Goal: Task Accomplishment & Management: Use online tool/utility

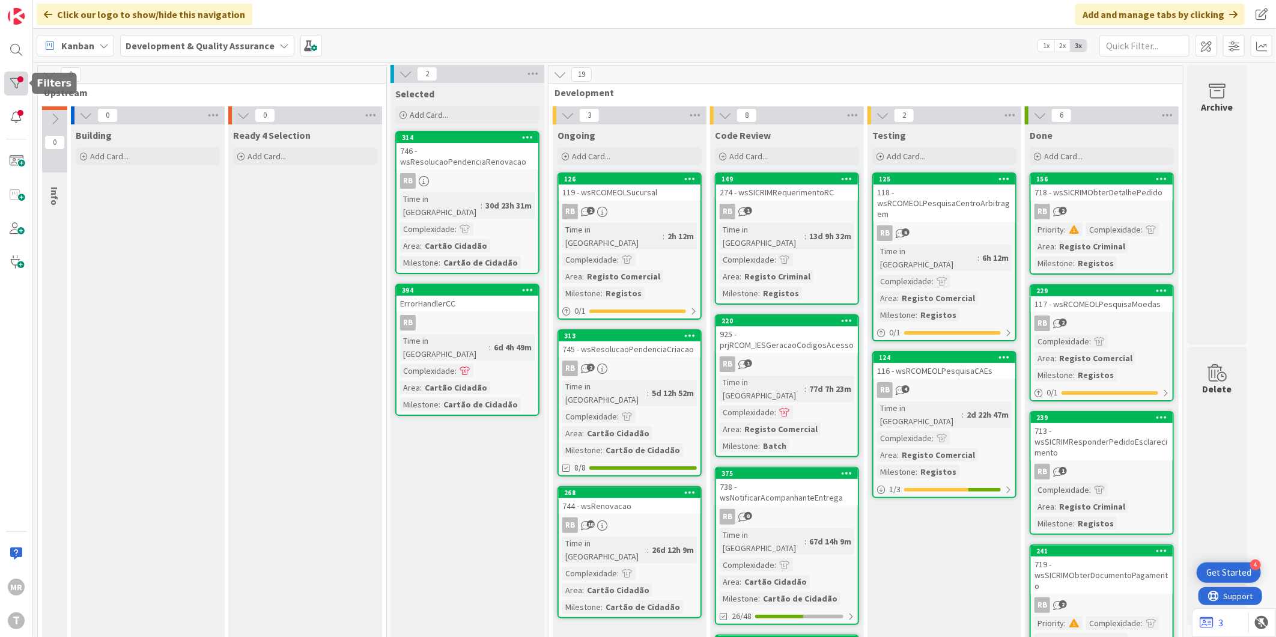
click at [20, 81] on div at bounding box center [16, 83] width 24 height 24
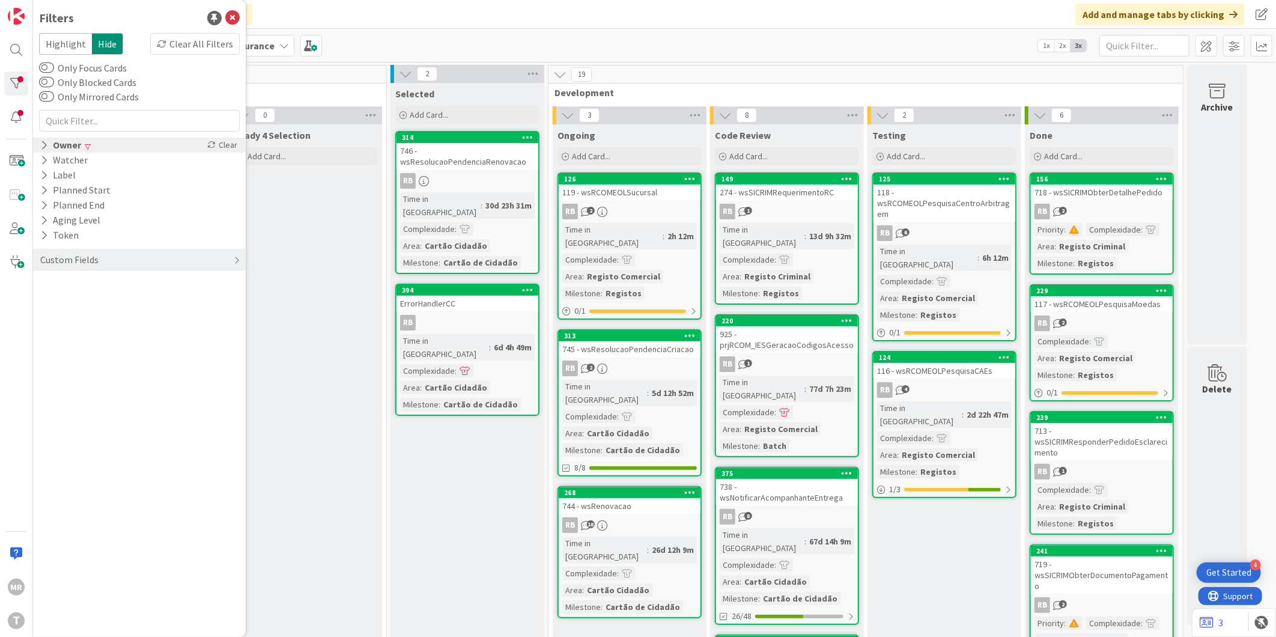
click at [64, 146] on div "Owner" at bounding box center [60, 145] width 43 height 15
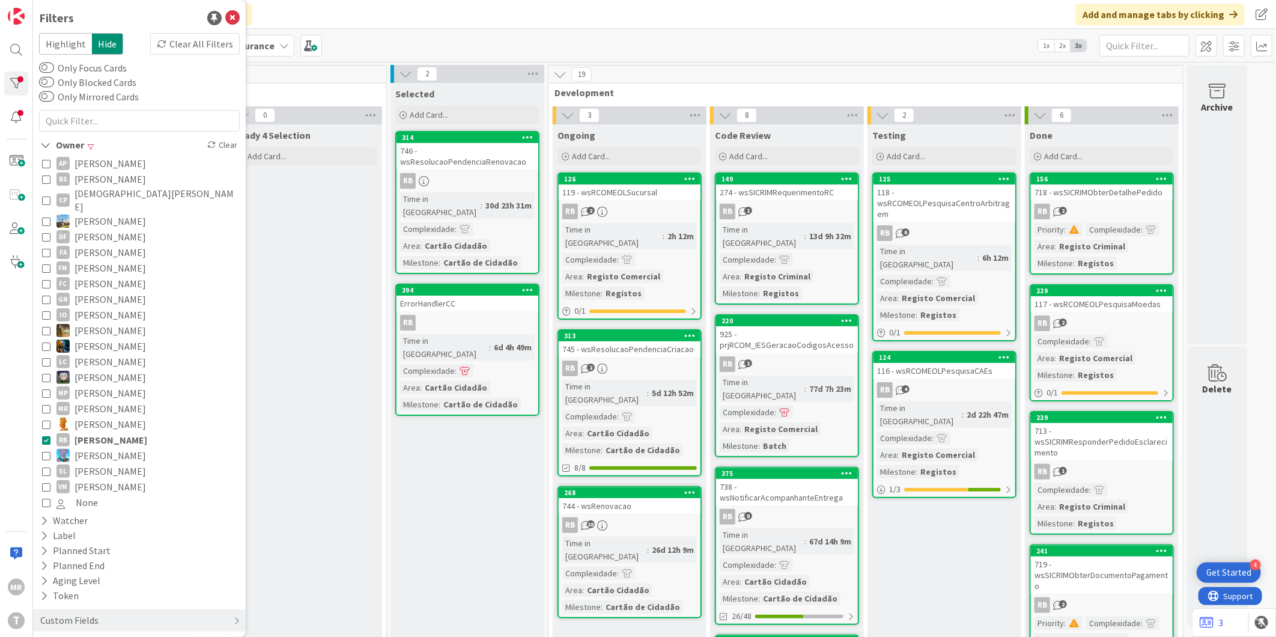
click at [87, 432] on span "[PERSON_NAME]" at bounding box center [110, 440] width 73 height 16
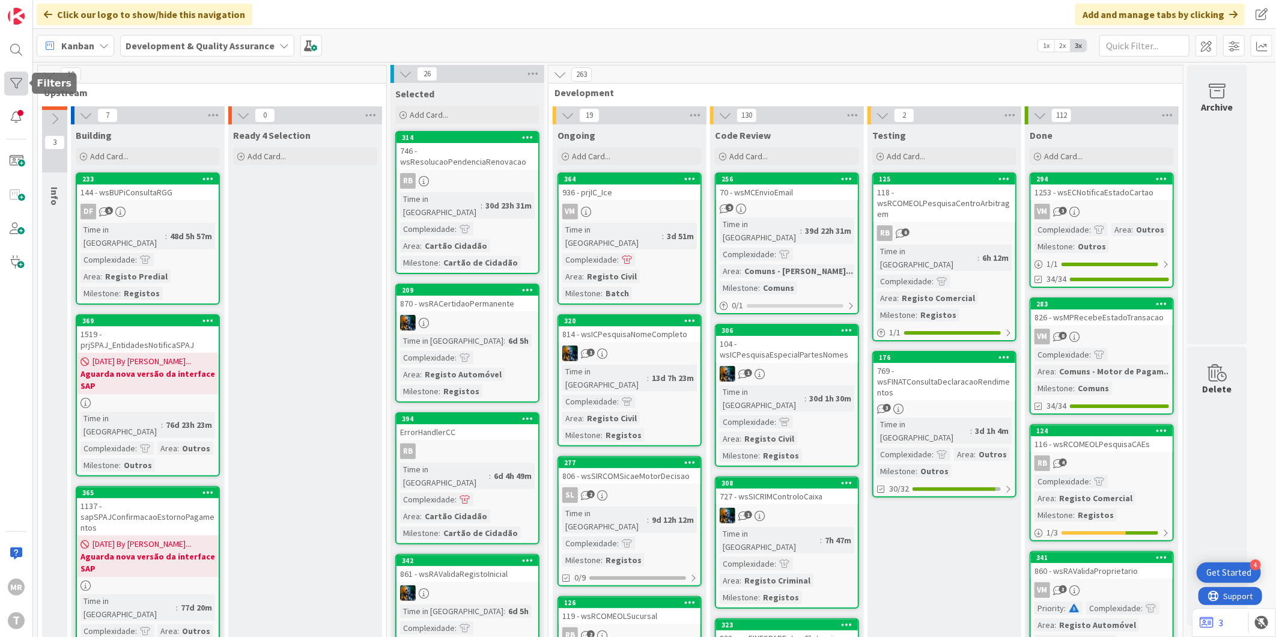
click at [20, 84] on div at bounding box center [16, 83] width 24 height 24
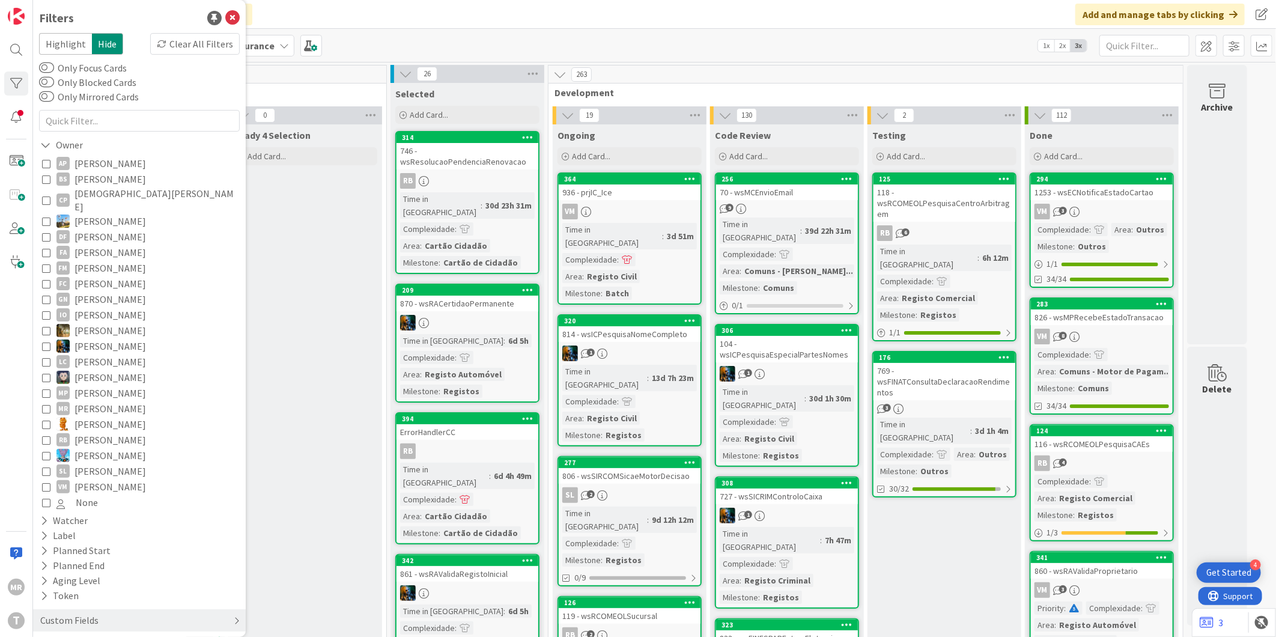
click at [79, 609] on div "Custom Fields" at bounding box center [139, 620] width 213 height 22
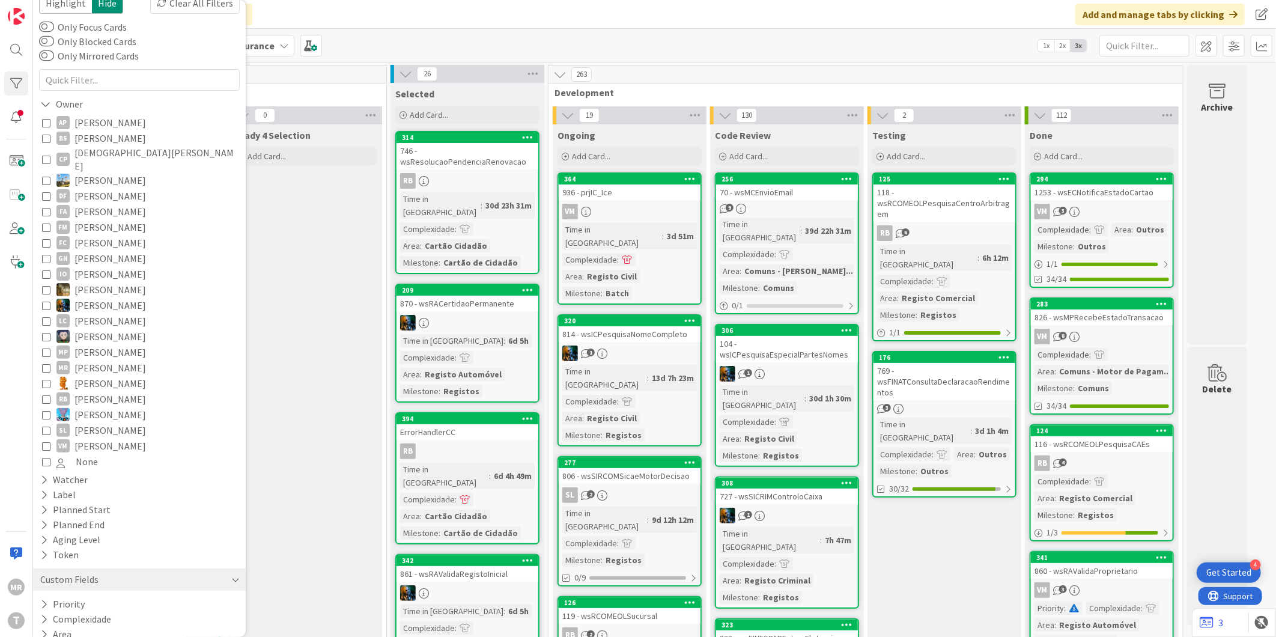
scroll to position [58, 0]
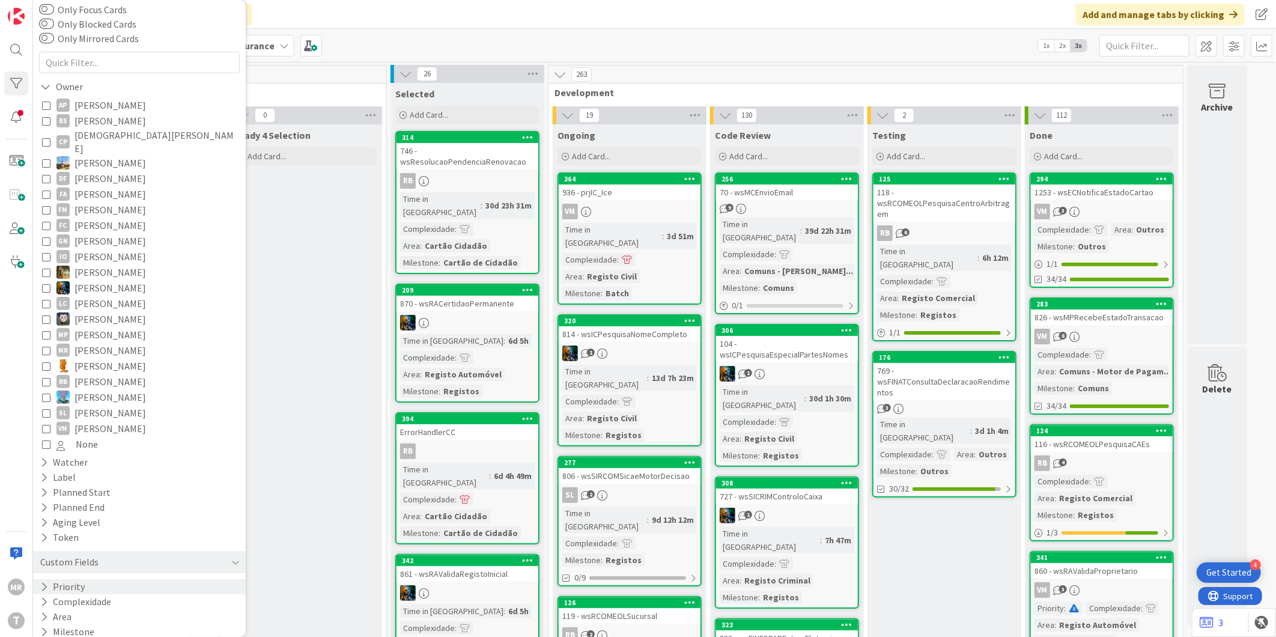
click at [80, 579] on button "Priority" at bounding box center [62, 586] width 47 height 15
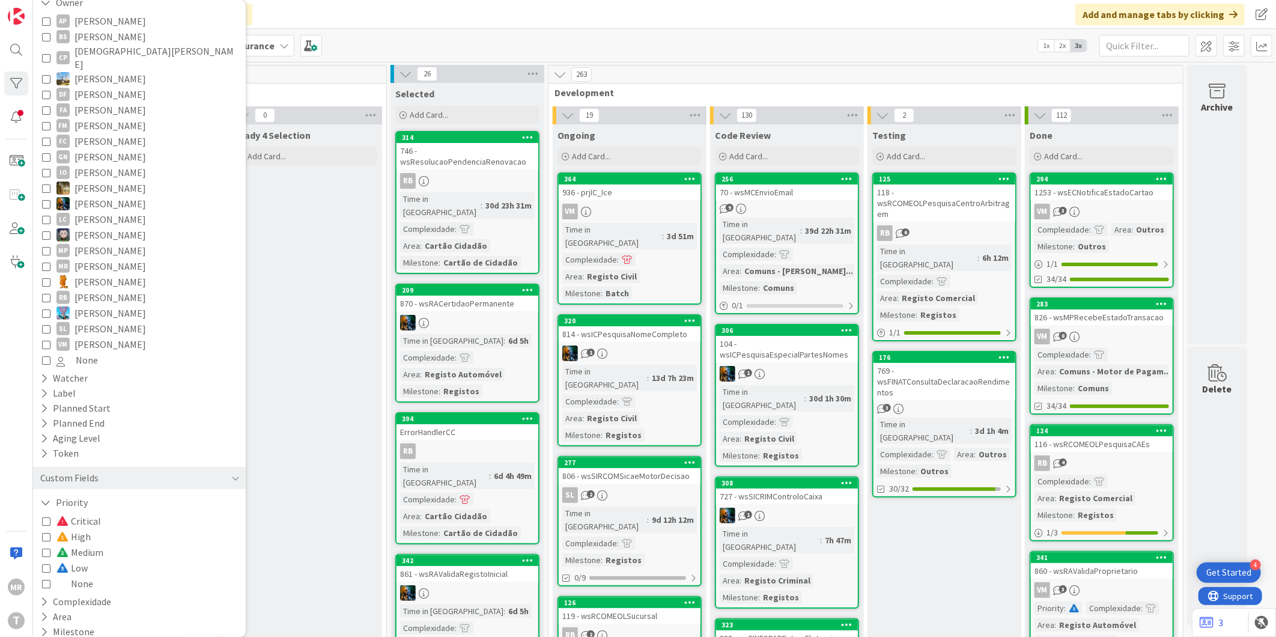
click at [71, 575] on span "None" at bounding box center [74, 583] width 37 height 16
click at [71, 575] on span "None" at bounding box center [75, 583] width 38 height 16
click at [90, 513] on span "Critical" at bounding box center [78, 521] width 44 height 16
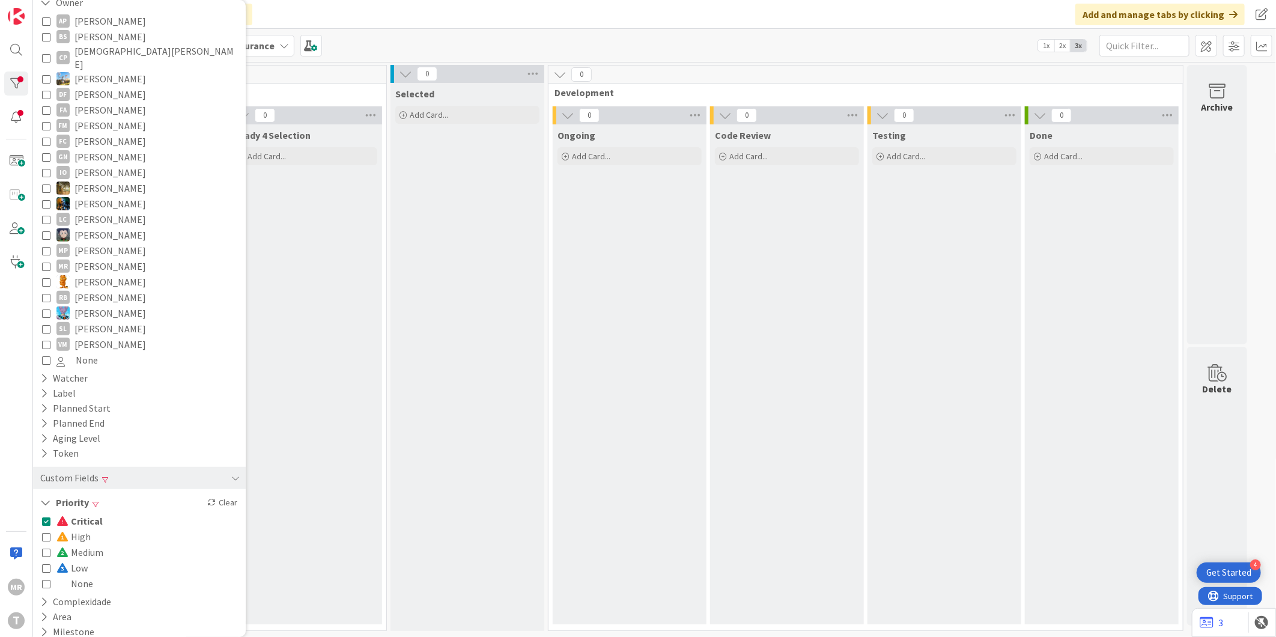
click at [88, 513] on span "Critical" at bounding box center [79, 521] width 46 height 16
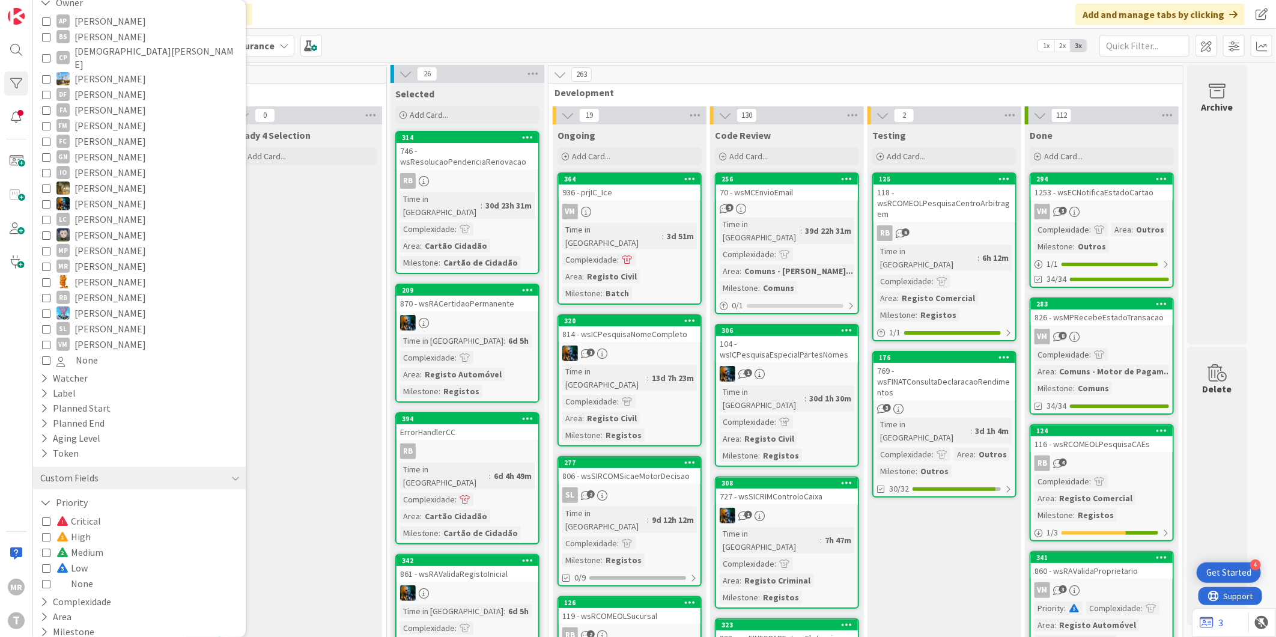
click at [75, 528] on span "High" at bounding box center [73, 536] width 34 height 16
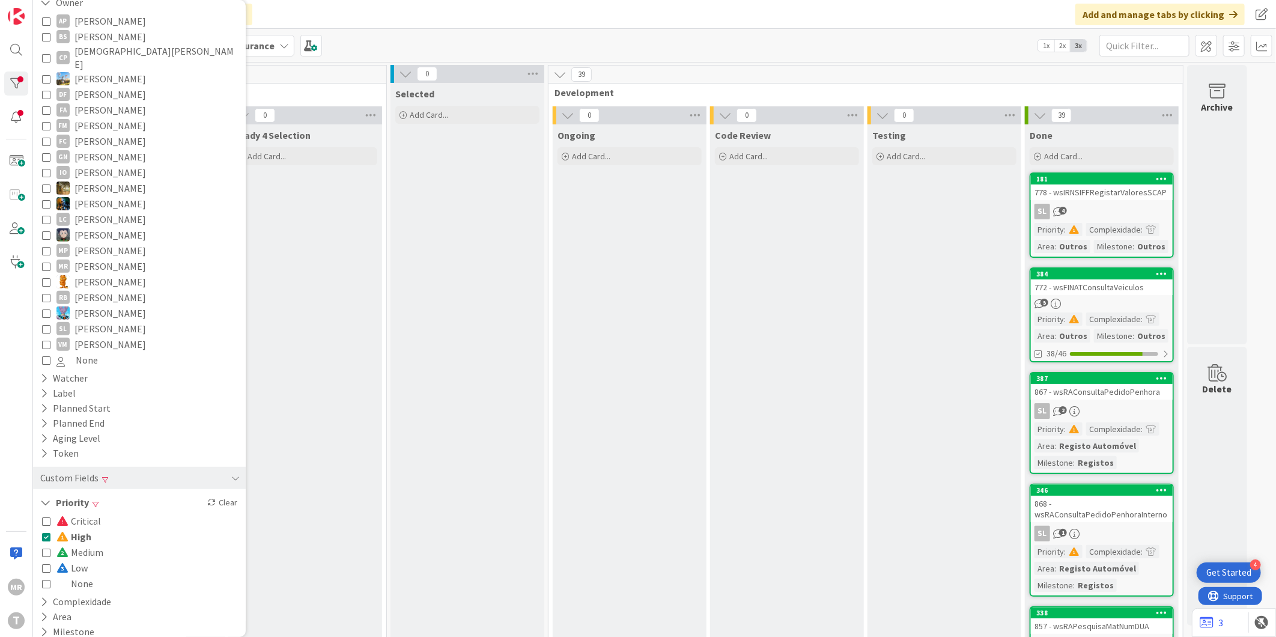
click at [75, 528] on span "High" at bounding box center [73, 536] width 35 height 16
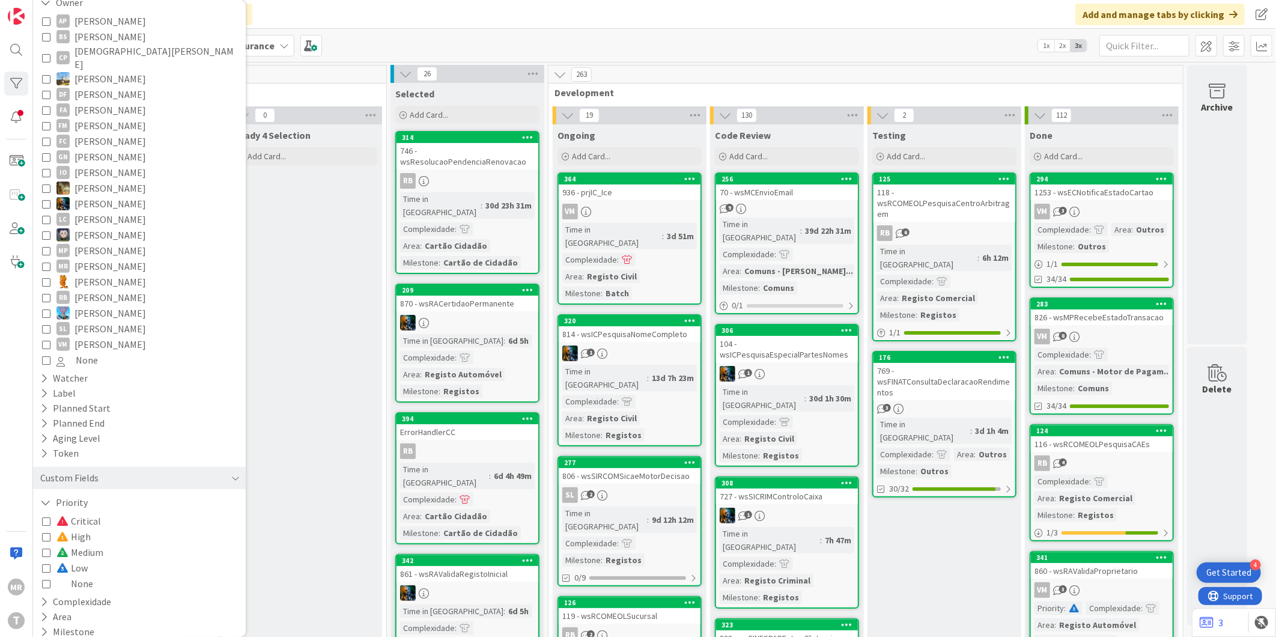
click at [79, 544] on span "Medium" at bounding box center [79, 552] width 47 height 16
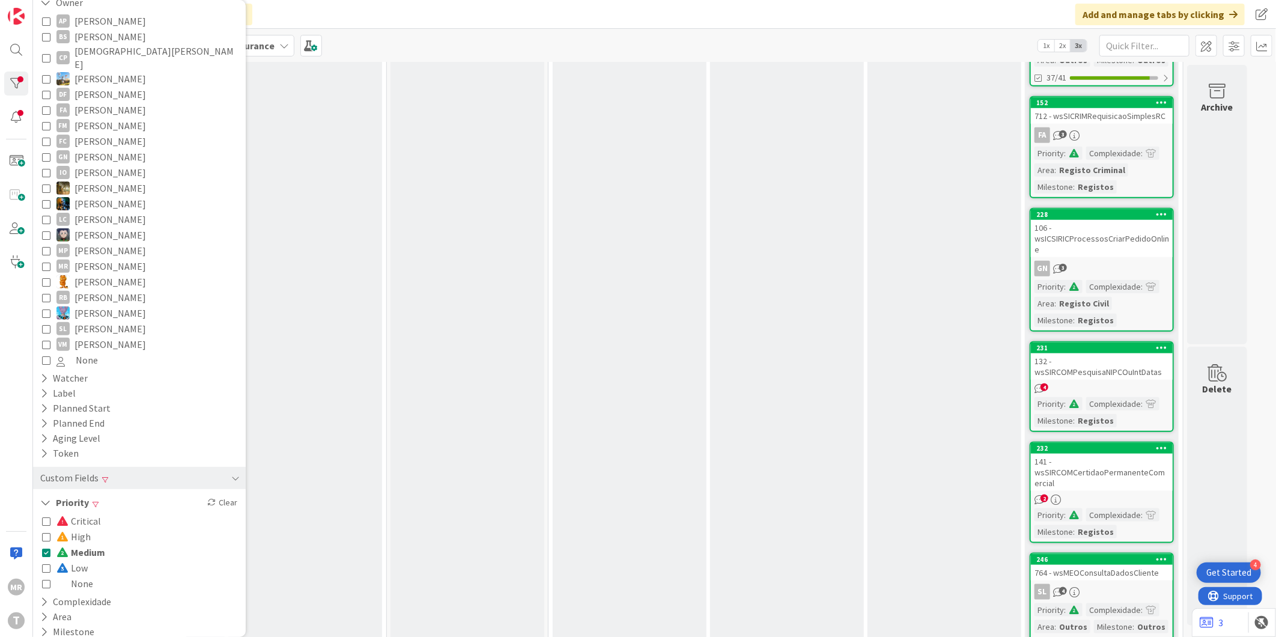
scroll to position [703, 0]
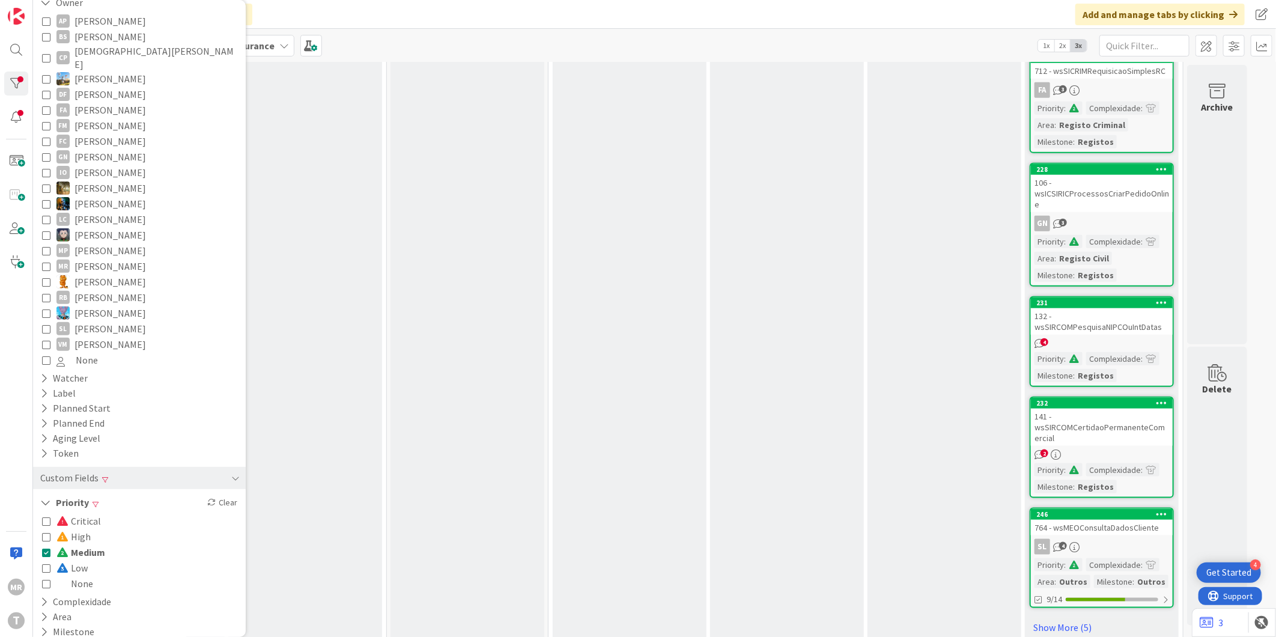
click at [74, 544] on span "Medium" at bounding box center [80, 552] width 49 height 16
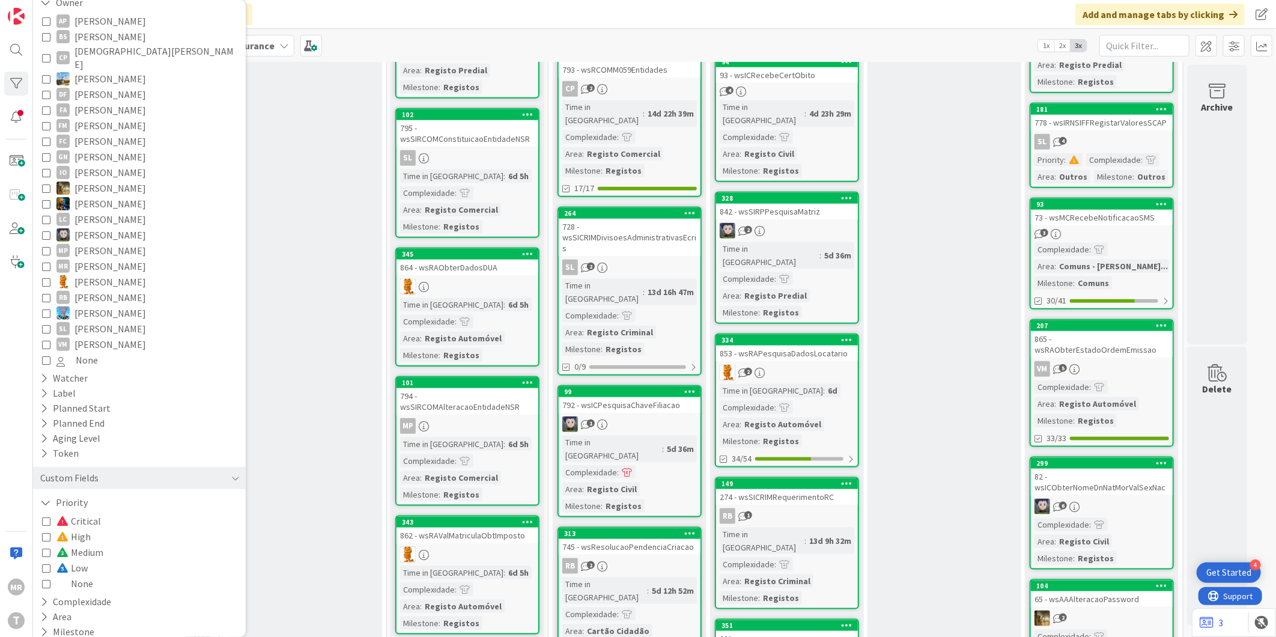
click at [76, 560] on span "Low" at bounding box center [71, 568] width 31 height 16
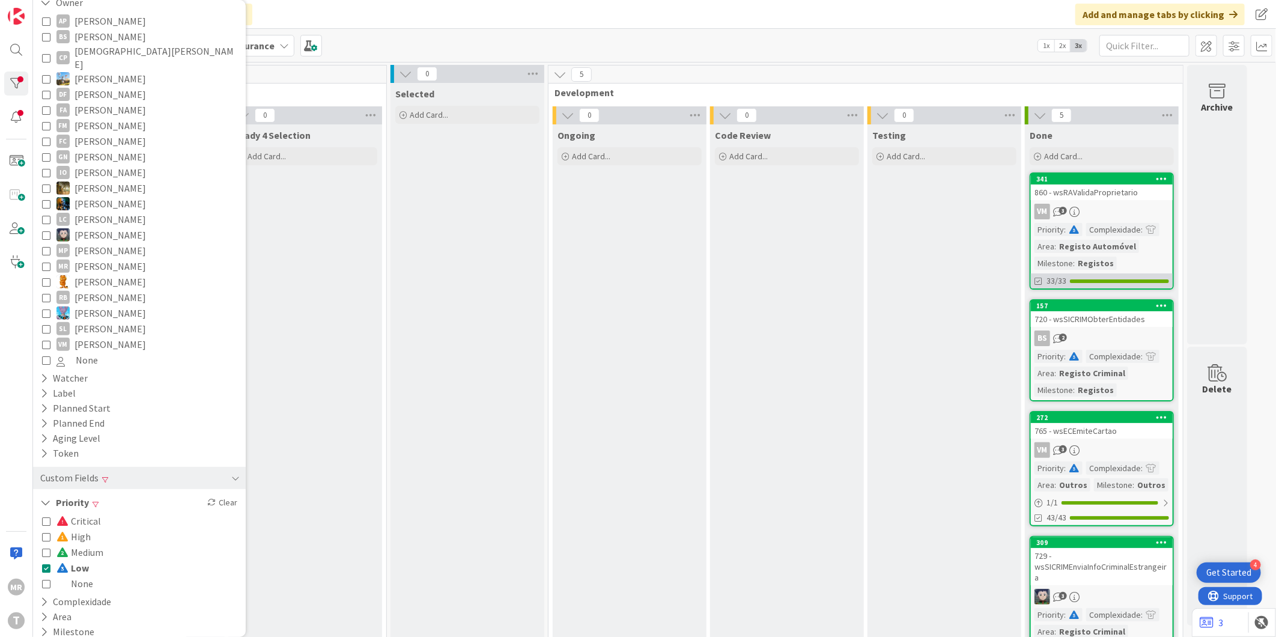
scroll to position [197, 0]
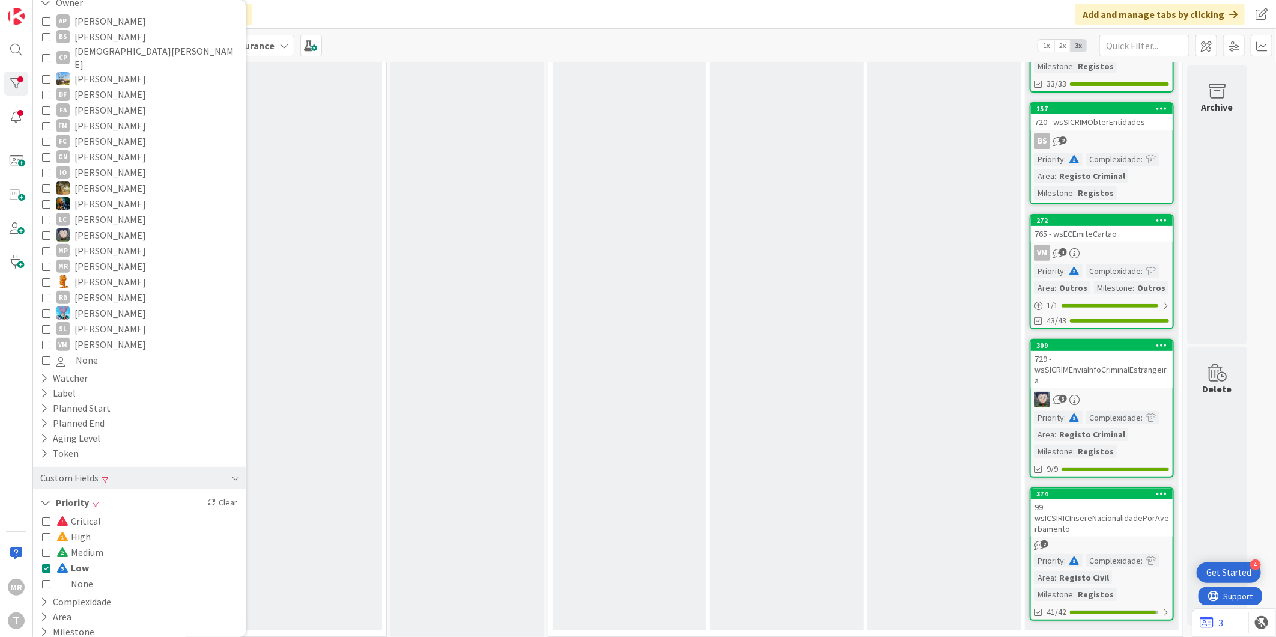
click at [82, 560] on span "Low" at bounding box center [72, 568] width 32 height 16
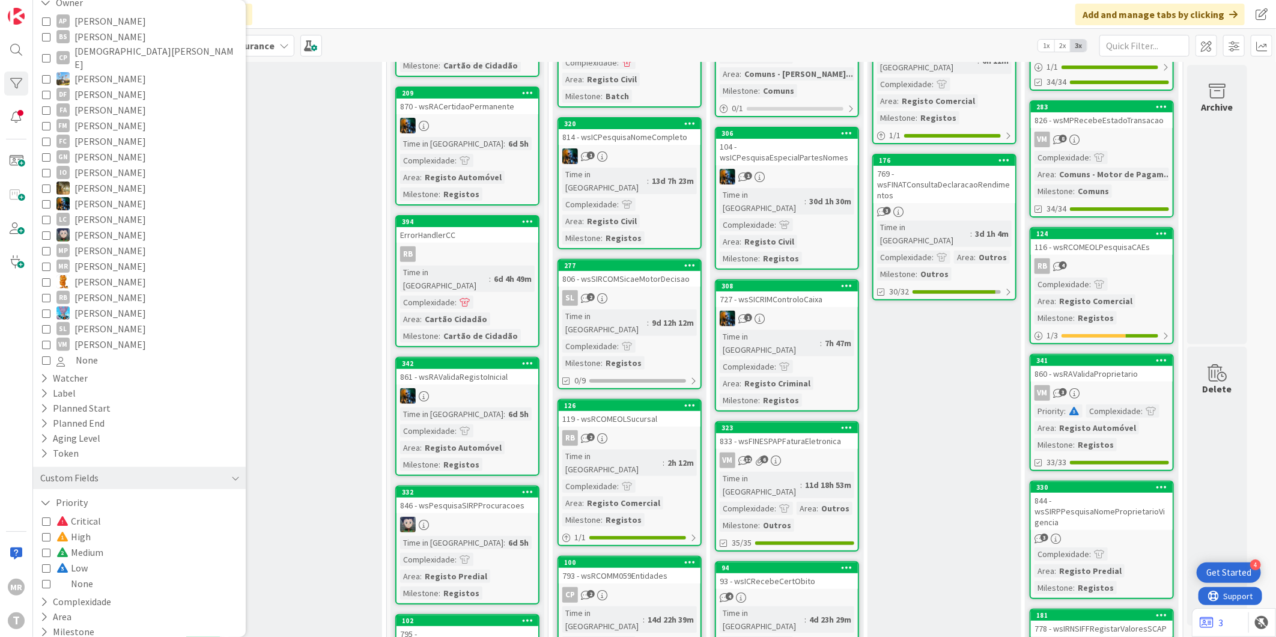
click at [78, 560] on span "Low" at bounding box center [71, 568] width 31 height 16
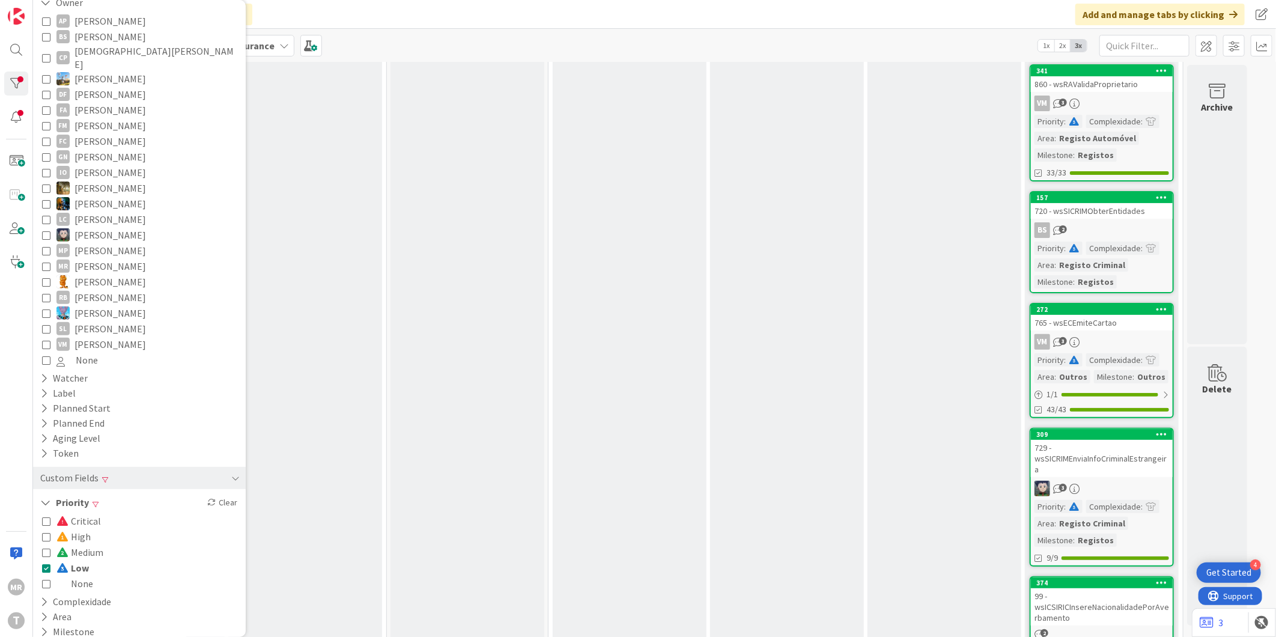
scroll to position [0, 0]
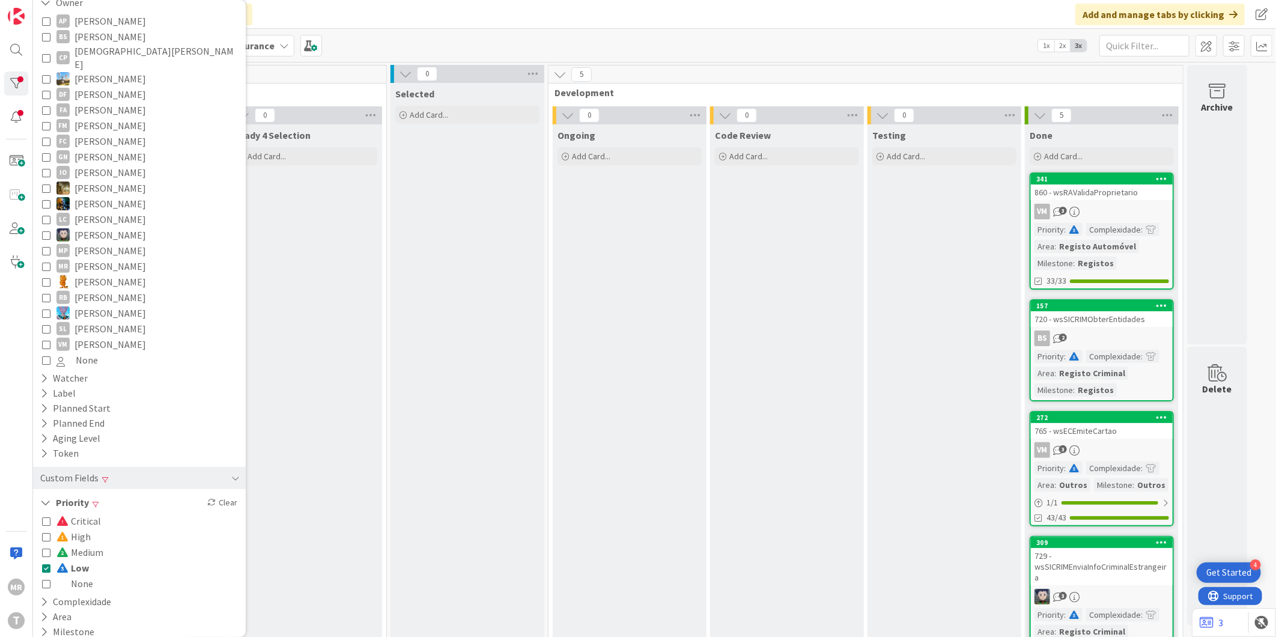
click at [73, 560] on span "Low" at bounding box center [72, 568] width 32 height 16
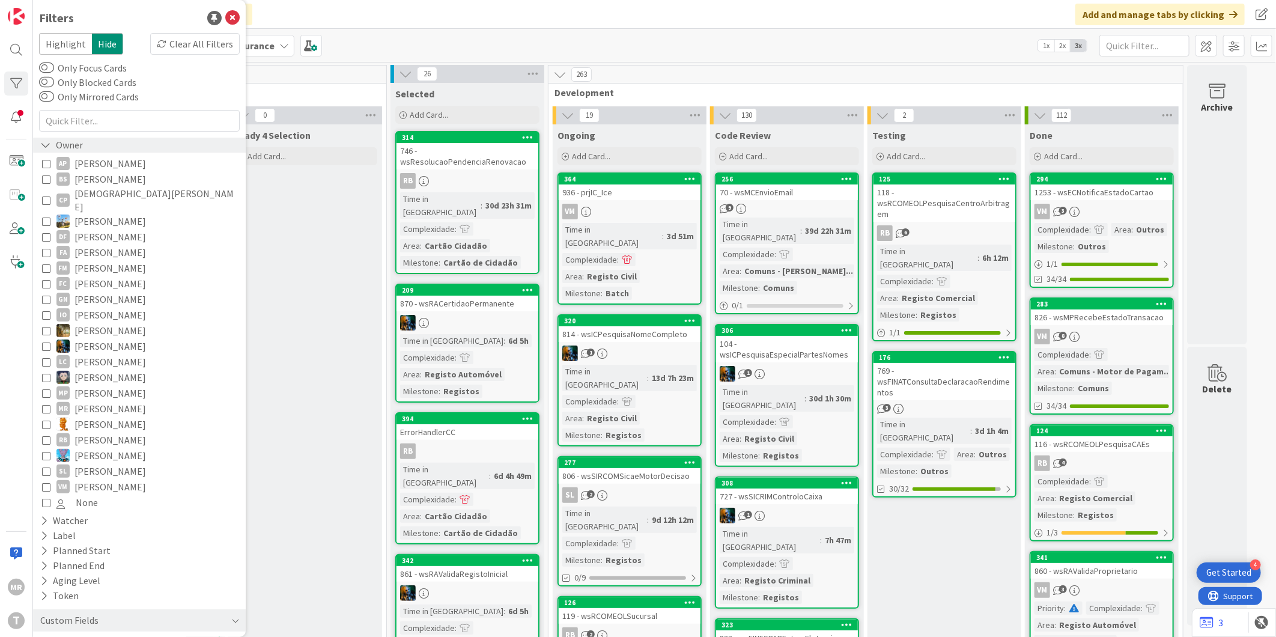
click at [56, 148] on div "Owner" at bounding box center [61, 145] width 45 height 15
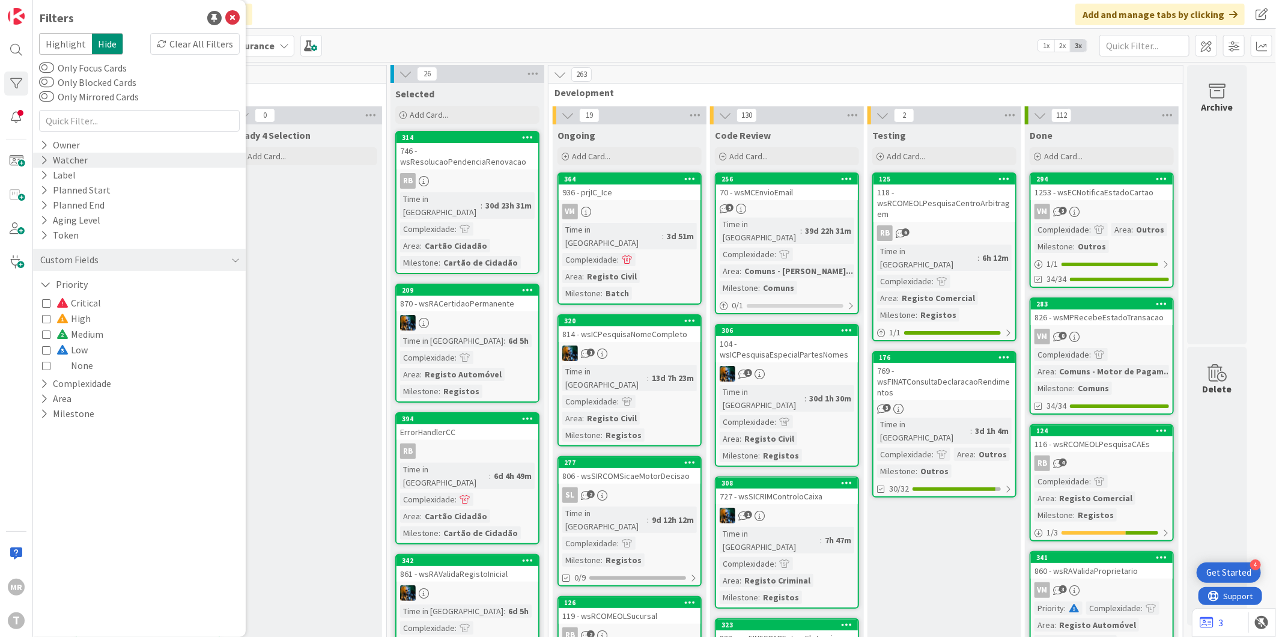
click at [44, 157] on icon at bounding box center [44, 160] width 8 height 10
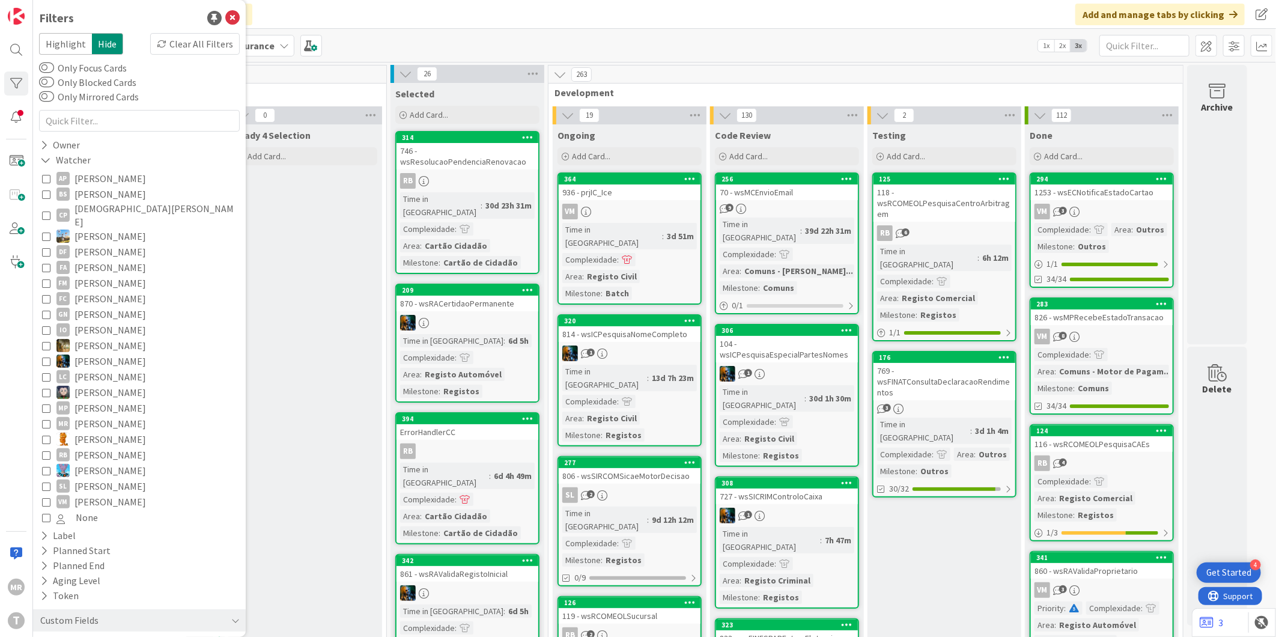
click at [100, 275] on span "[PERSON_NAME]" at bounding box center [109, 283] width 71 height 16
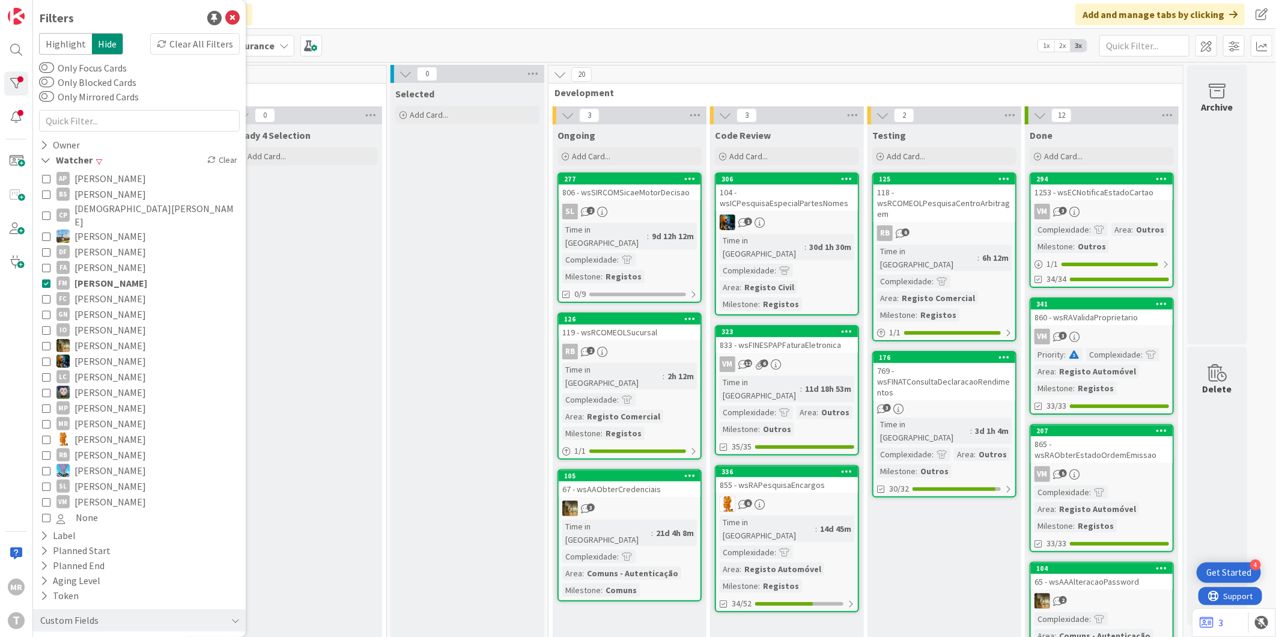
click at [119, 261] on span "[PERSON_NAME]" at bounding box center [109, 267] width 71 height 16
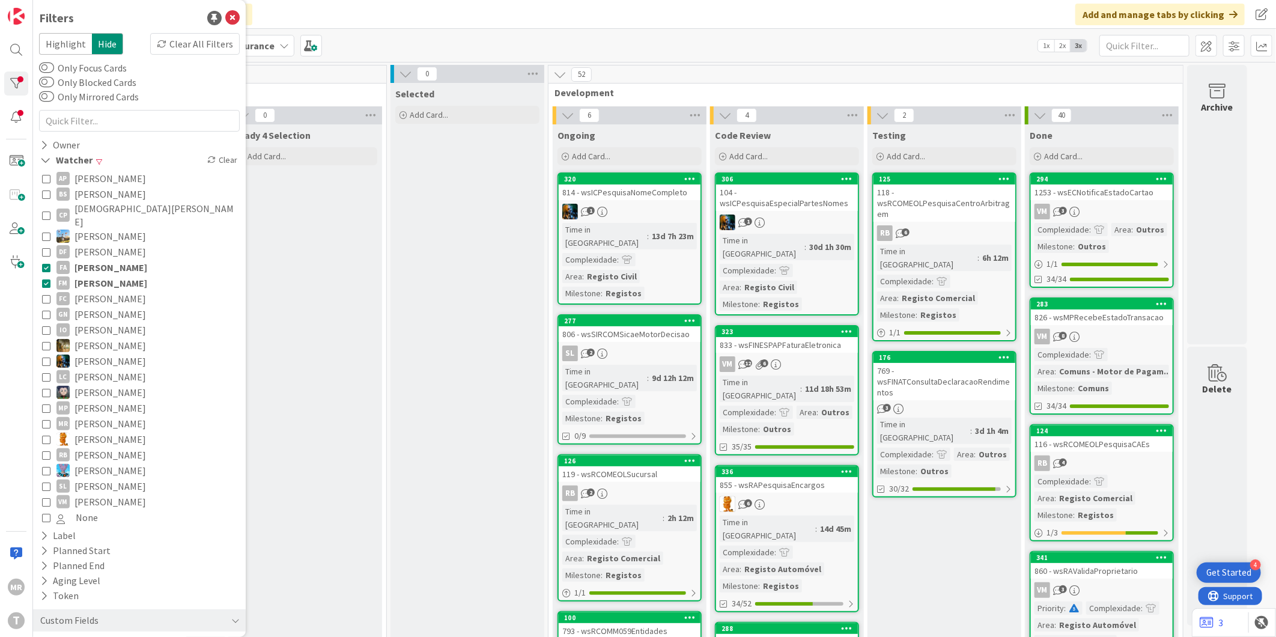
click at [116, 276] on span "[PERSON_NAME]" at bounding box center [110, 283] width 73 height 16
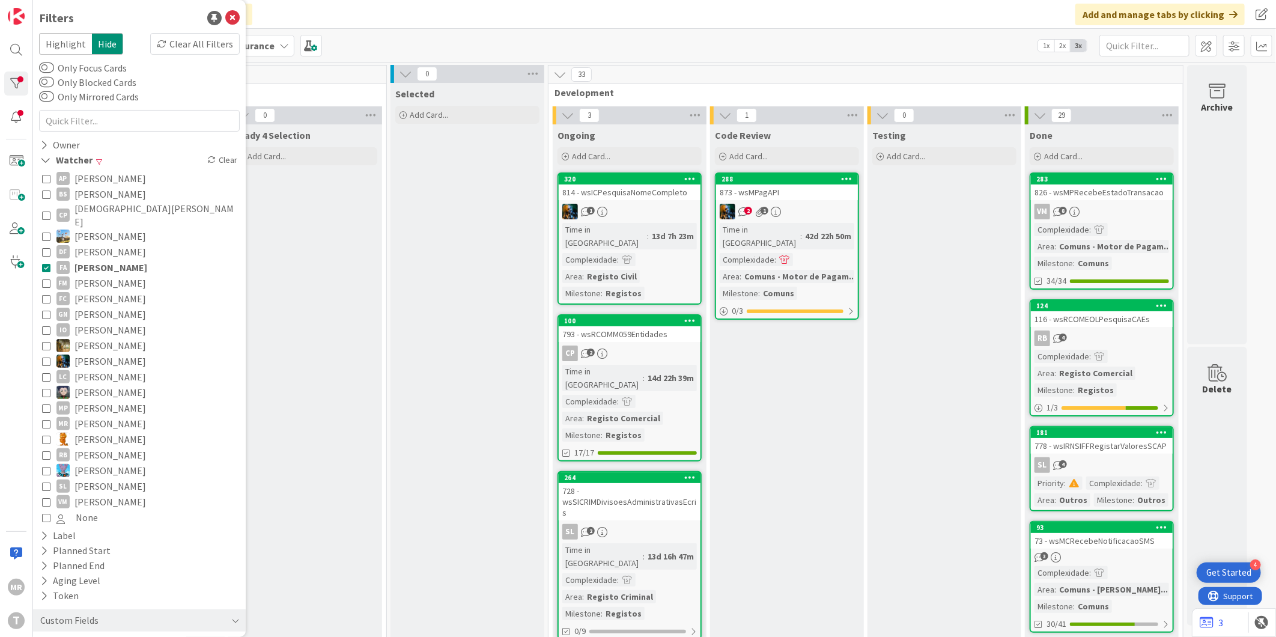
click at [108, 259] on span "[PERSON_NAME]" at bounding box center [110, 267] width 73 height 16
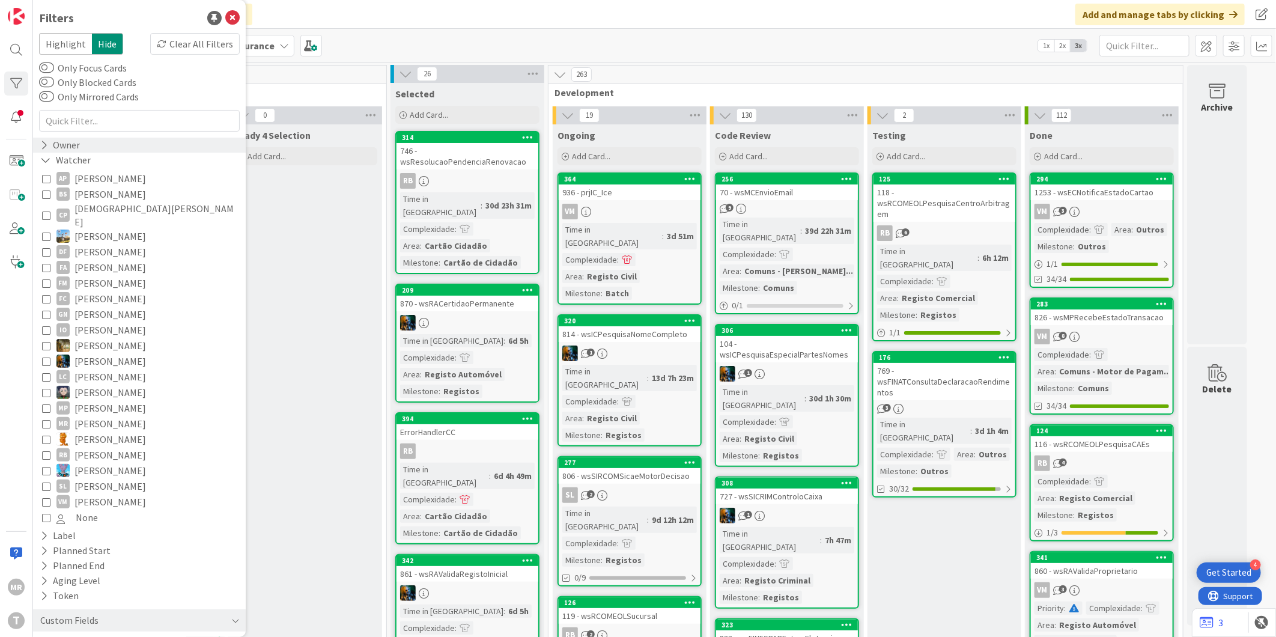
click at [67, 147] on div "Owner" at bounding box center [60, 145] width 42 height 15
